Goal: Task Accomplishment & Management: Use online tool/utility

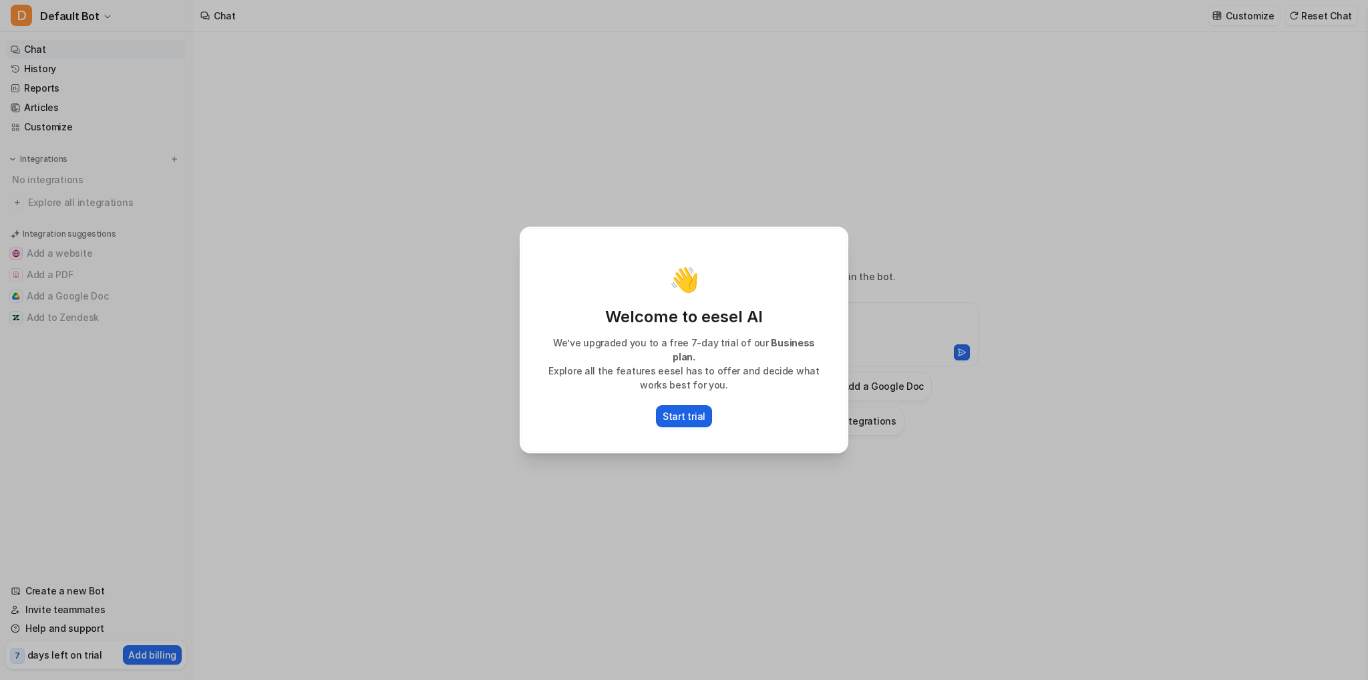
click at [683, 409] on p "Start trial" at bounding box center [684, 416] width 43 height 14
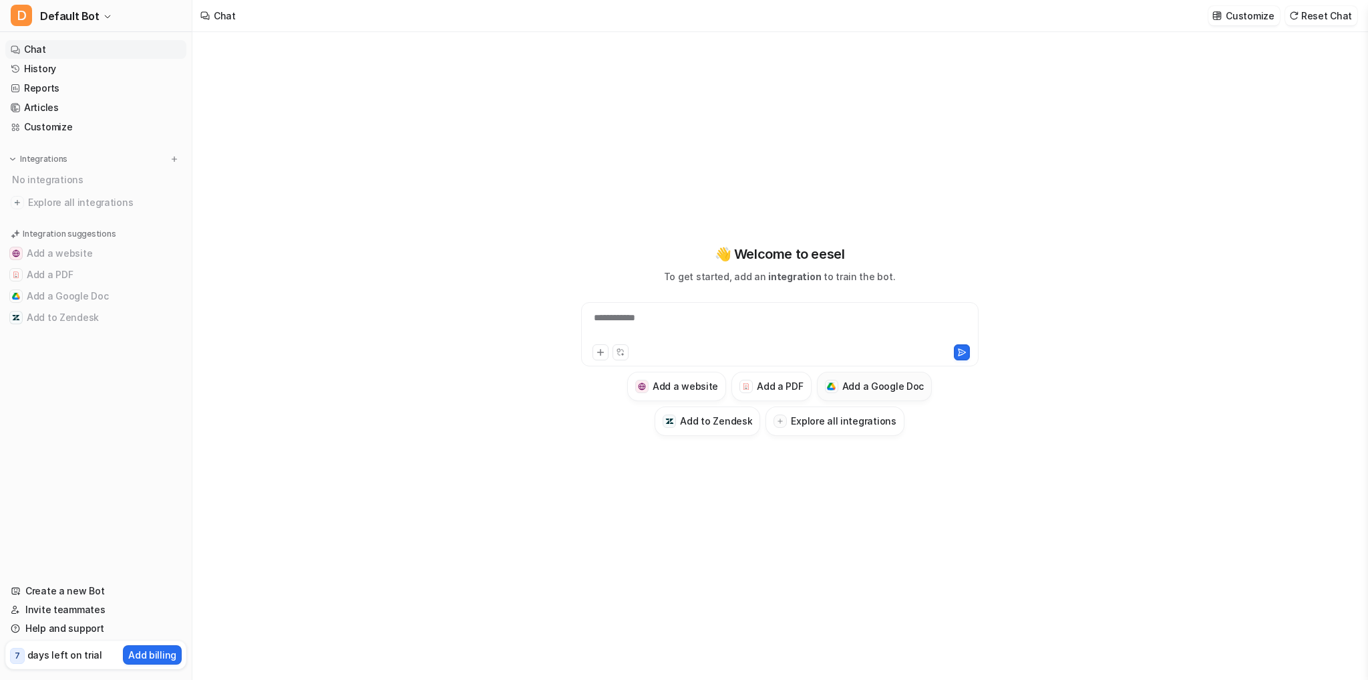
click at [851, 380] on h3 "Add a Google Doc" at bounding box center [884, 386] width 82 height 14
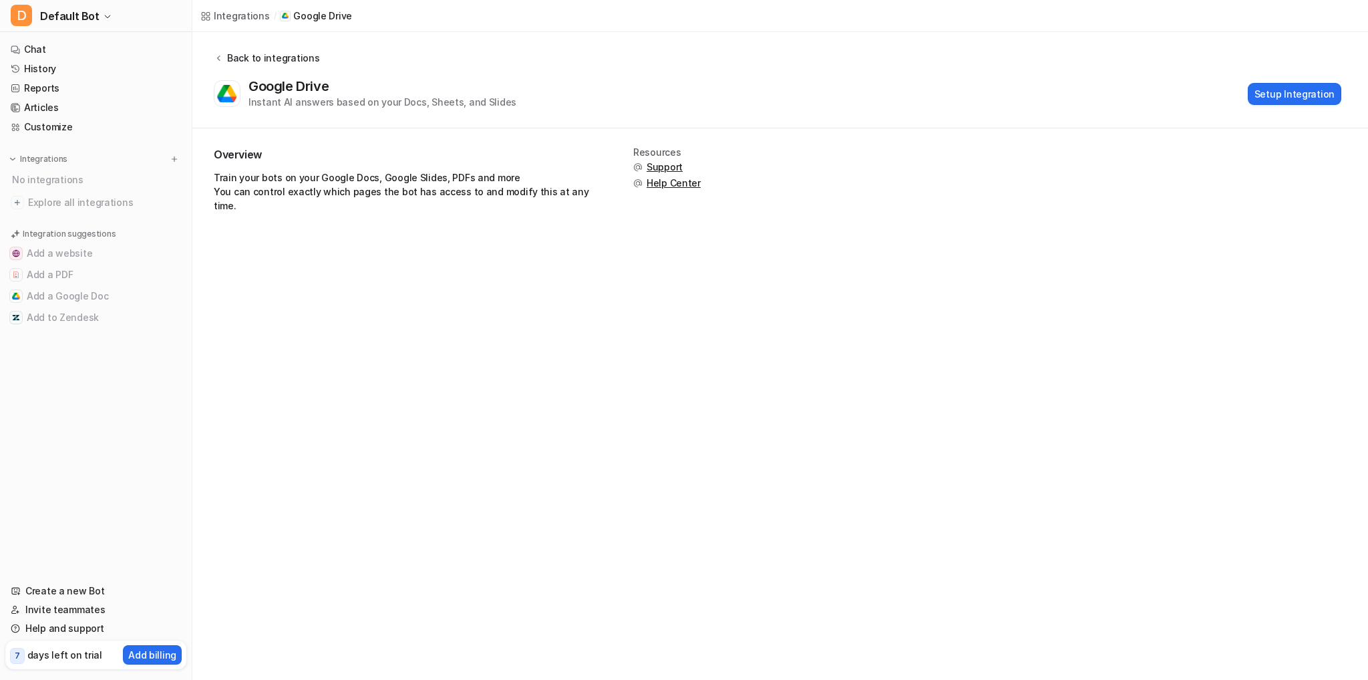
click at [266, 57] on div "Back to integrations" at bounding box center [271, 58] width 96 height 14
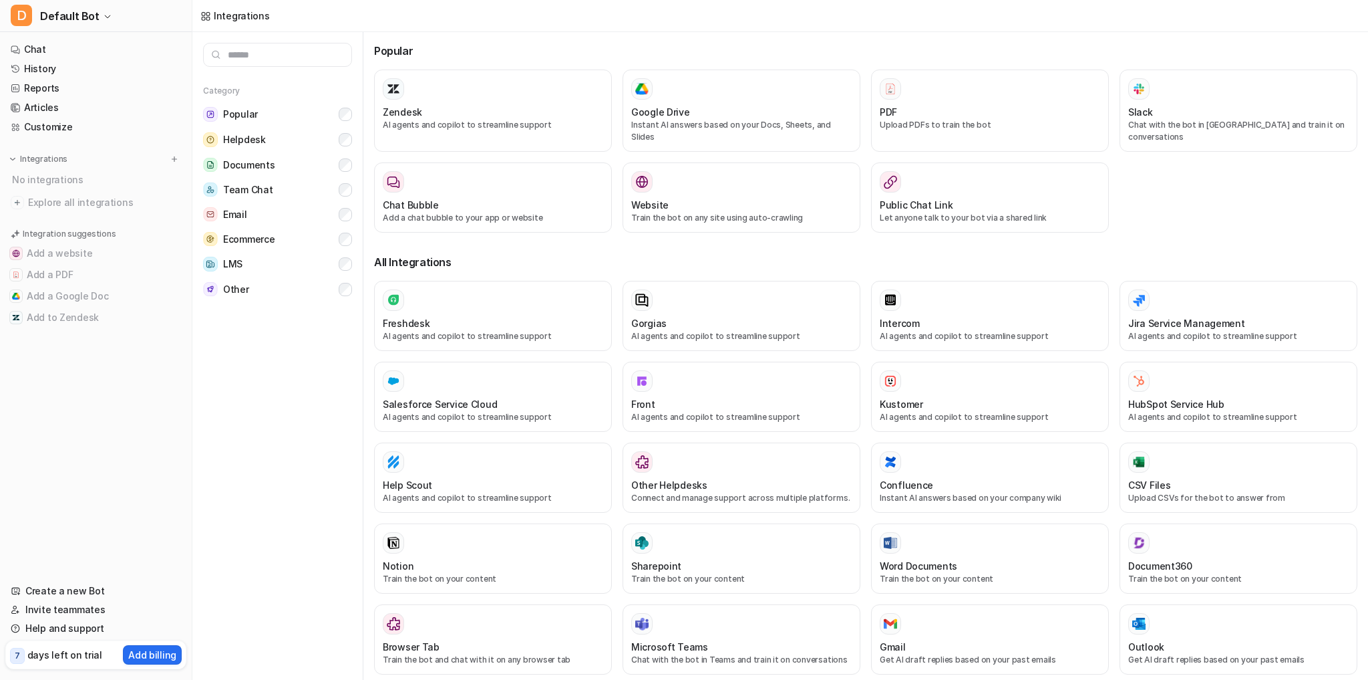
click at [218, 59] on input "text" at bounding box center [277, 55] width 149 height 24
